Goal: Task Accomplishment & Management: Manage account settings

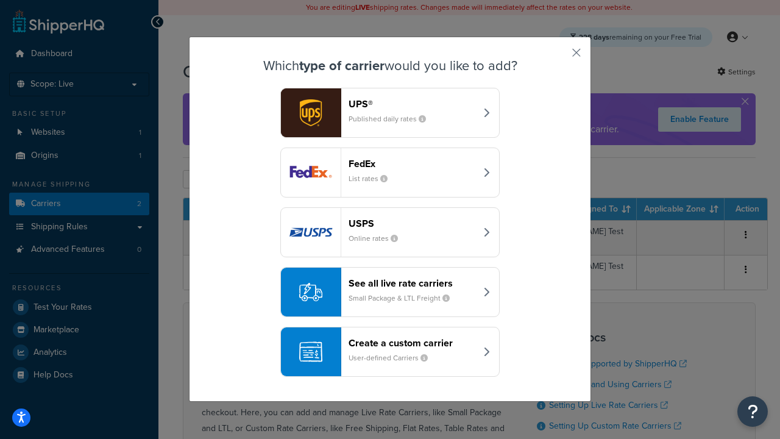
click at [390, 172] on div "FedEx List rates" at bounding box center [411, 172] width 127 height 29
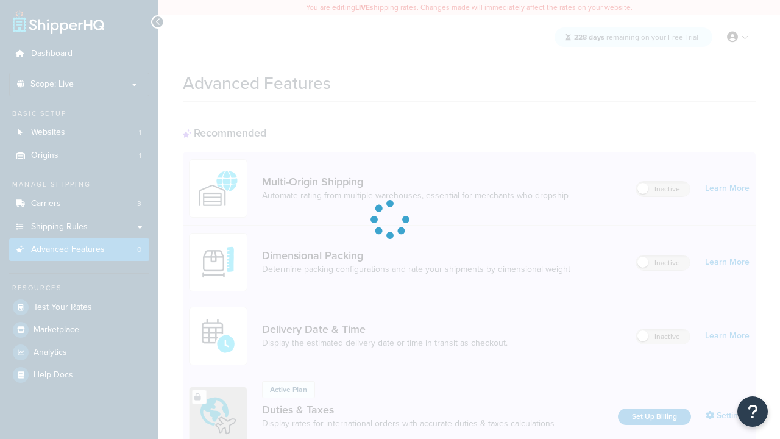
scroll to position [395, 0]
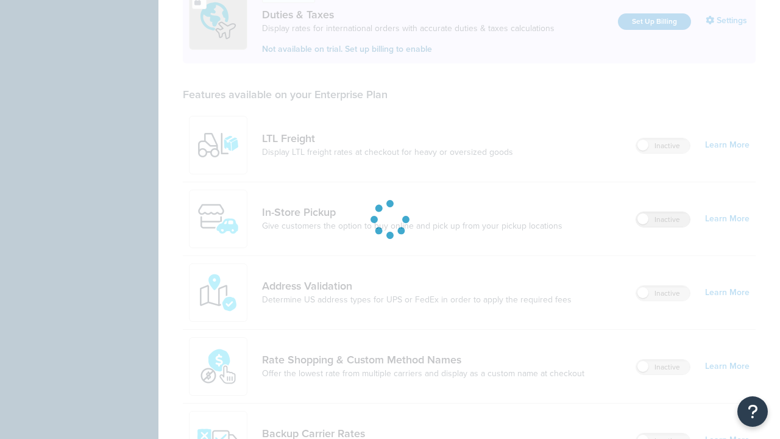
click at [663, 219] on label "Inactive" at bounding box center [663, 219] width 54 height 15
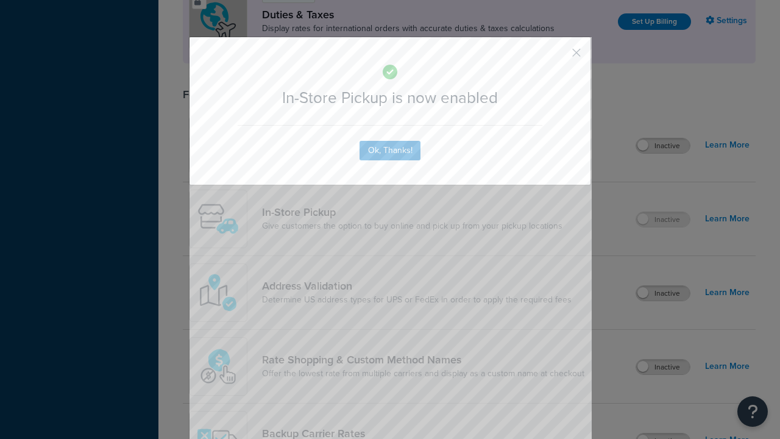
click at [558, 57] on button "button" at bounding box center [558, 56] width 3 height 3
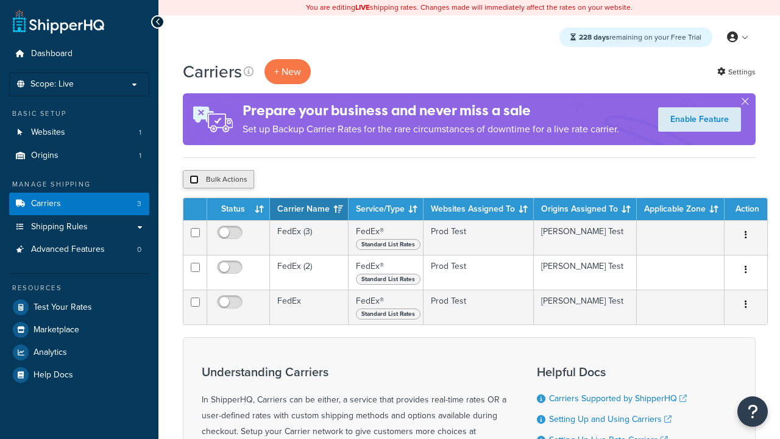
click at [194, 180] on input "checkbox" at bounding box center [193, 179] width 9 height 9
checkbox input "true"
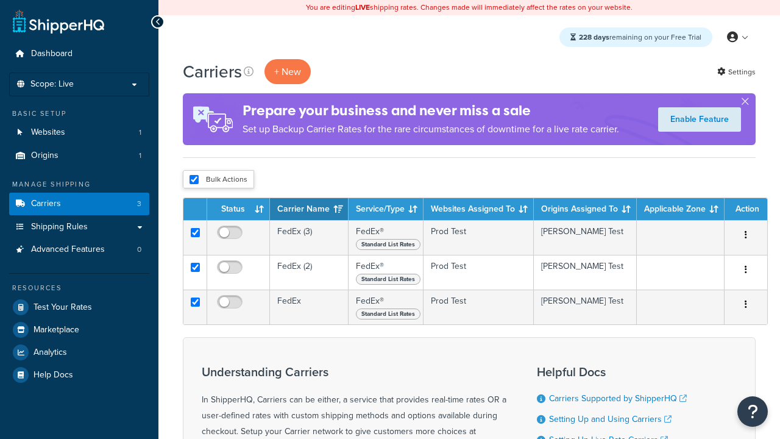
click at [0, 0] on button "Delete" at bounding box center [0, 0] width 0 height 0
